Goal: Task Accomplishment & Management: Use online tool/utility

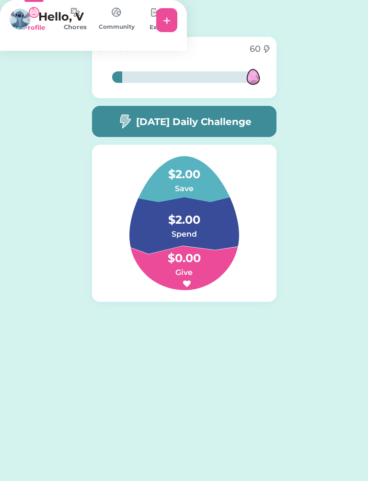
click at [229, 124] on h5 "[DATE] Daily Challenge" at bounding box center [193, 121] width 115 height 14
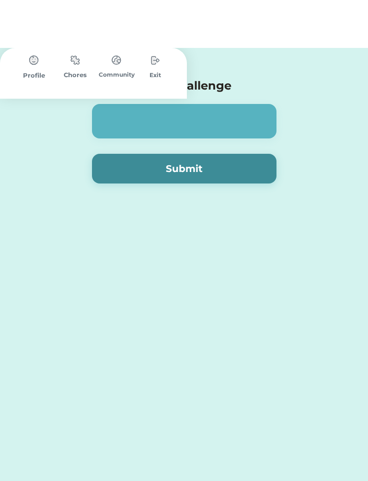
click at [252, 121] on button "Submit" at bounding box center [184, 121] width 184 height 30
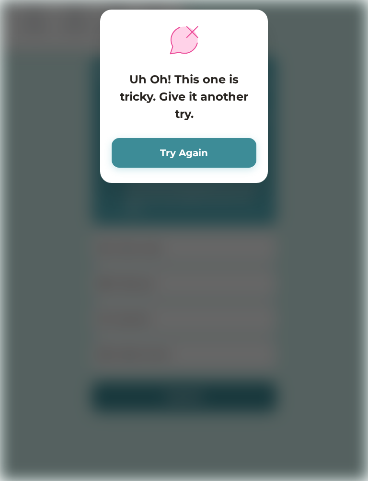
click at [315, 204] on div at bounding box center [184, 240] width 368 height 481
click at [211, 149] on button "Try Again" at bounding box center [184, 153] width 145 height 30
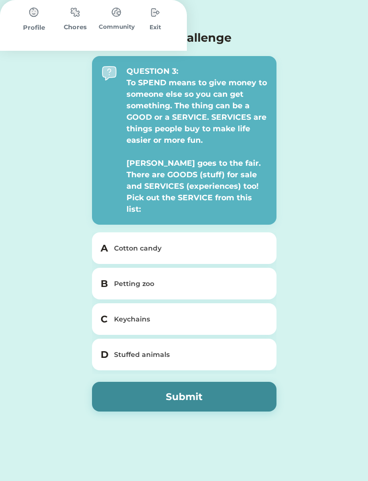
click at [241, 279] on div "Petting zoo" at bounding box center [190, 284] width 152 height 10
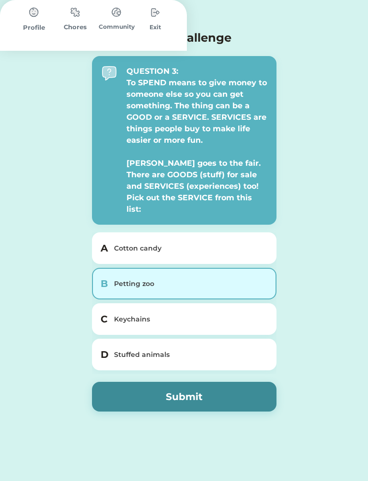
click at [250, 382] on button "Submit" at bounding box center [184, 397] width 184 height 30
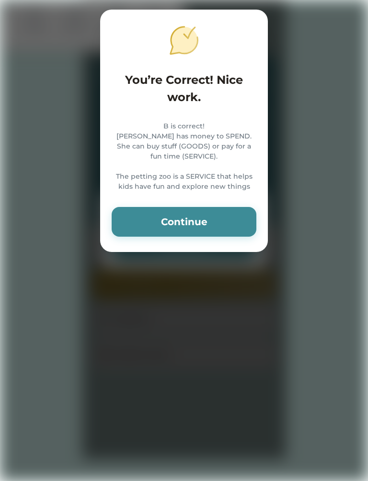
click at [235, 233] on button "Continue" at bounding box center [184, 222] width 145 height 30
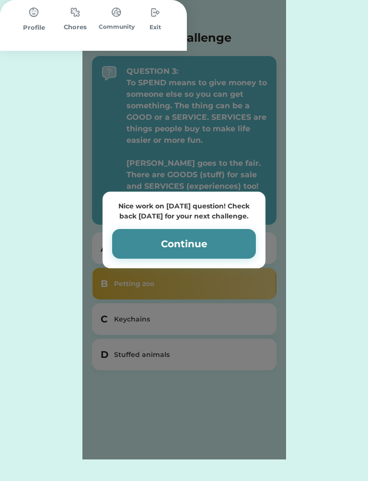
click at [224, 237] on button "Continue" at bounding box center [184, 244] width 144 height 30
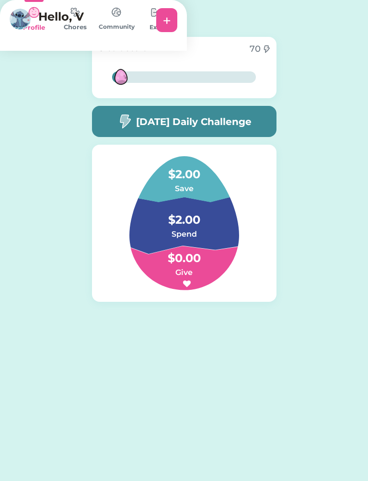
click at [165, 22] on img at bounding box center [155, 12] width 19 height 19
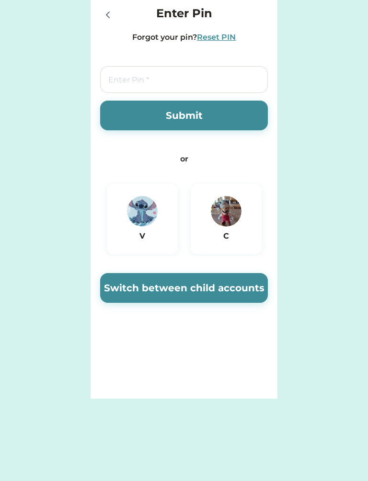
click at [231, 214] on img at bounding box center [226, 211] width 31 height 31
click at [231, 276] on button "Switch between child accounts" at bounding box center [184, 288] width 168 height 30
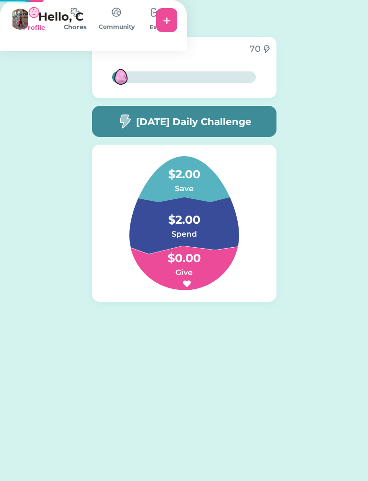
click at [241, 284] on img at bounding box center [184, 223] width 156 height 134
click at [244, 121] on h5 "[DATE] Daily Challenge" at bounding box center [193, 121] width 115 height 14
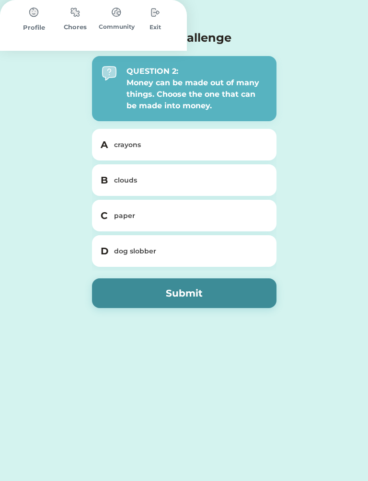
click at [182, 214] on div "paper" at bounding box center [190, 216] width 152 height 10
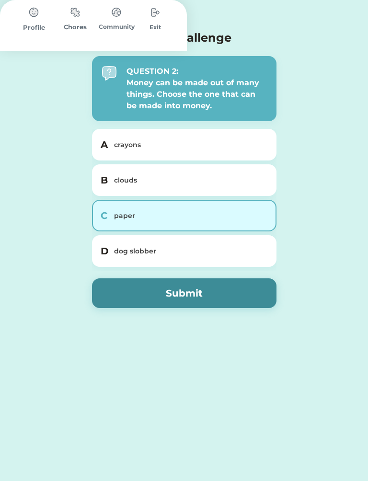
click at [241, 289] on button "Submit" at bounding box center [184, 293] width 184 height 30
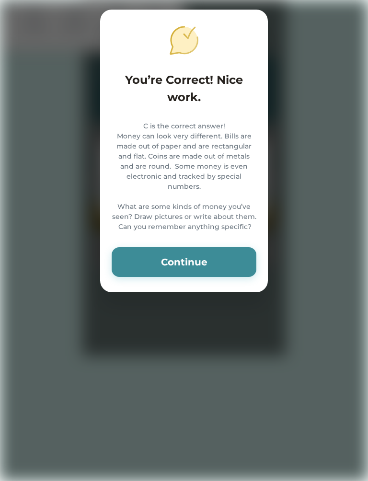
click at [217, 259] on button "Continue" at bounding box center [184, 262] width 145 height 30
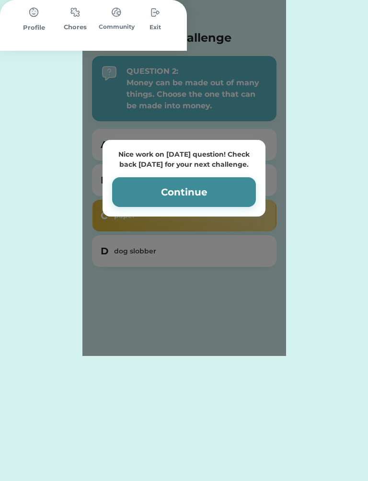
click at [227, 191] on button "Continue" at bounding box center [184, 192] width 144 height 30
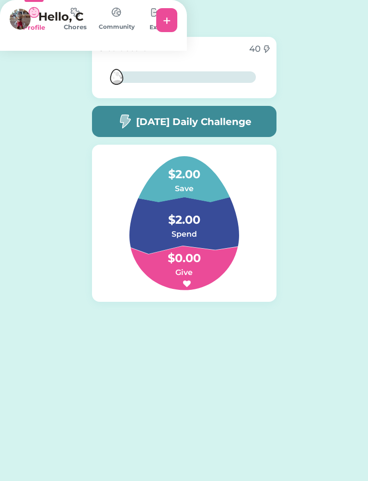
click at [126, 22] on img at bounding box center [116, 12] width 19 height 19
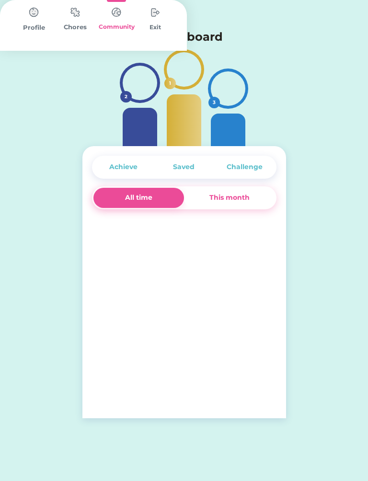
click at [85, 22] on img at bounding box center [75, 12] width 19 height 19
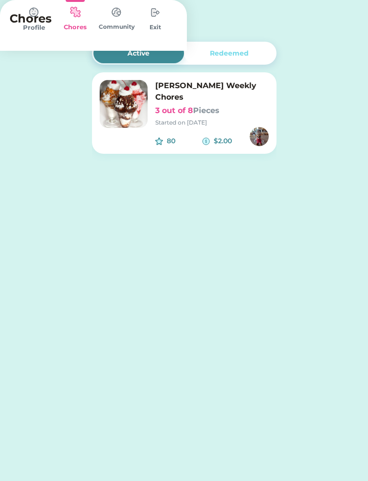
click at [196, 106] on font "Pieces" at bounding box center [206, 110] width 26 height 9
